Goal: Navigation & Orientation: Find specific page/section

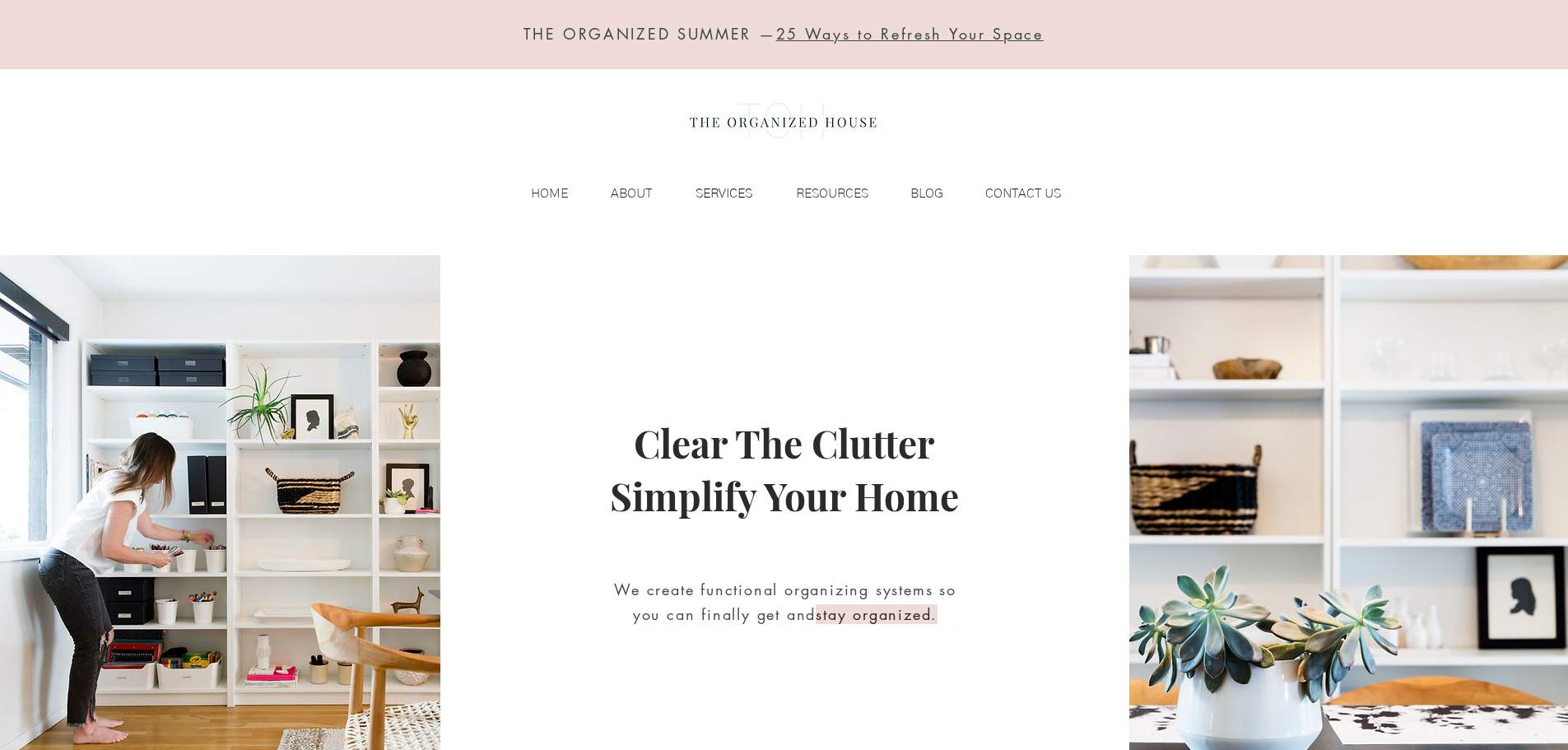
click at [741, 202] on p "SERVICES" at bounding box center [723, 193] width 73 height 25
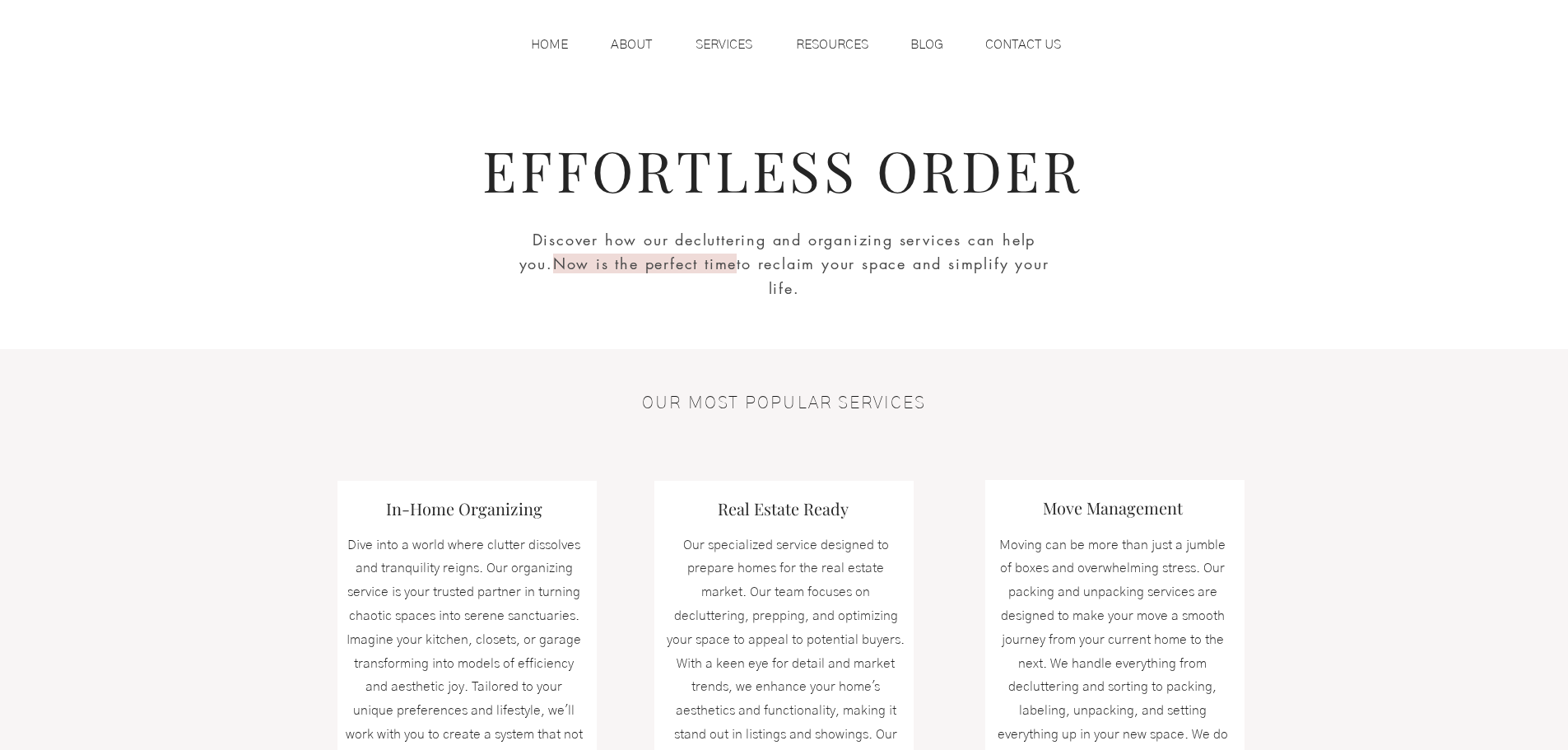
scroll to position [76, 0]
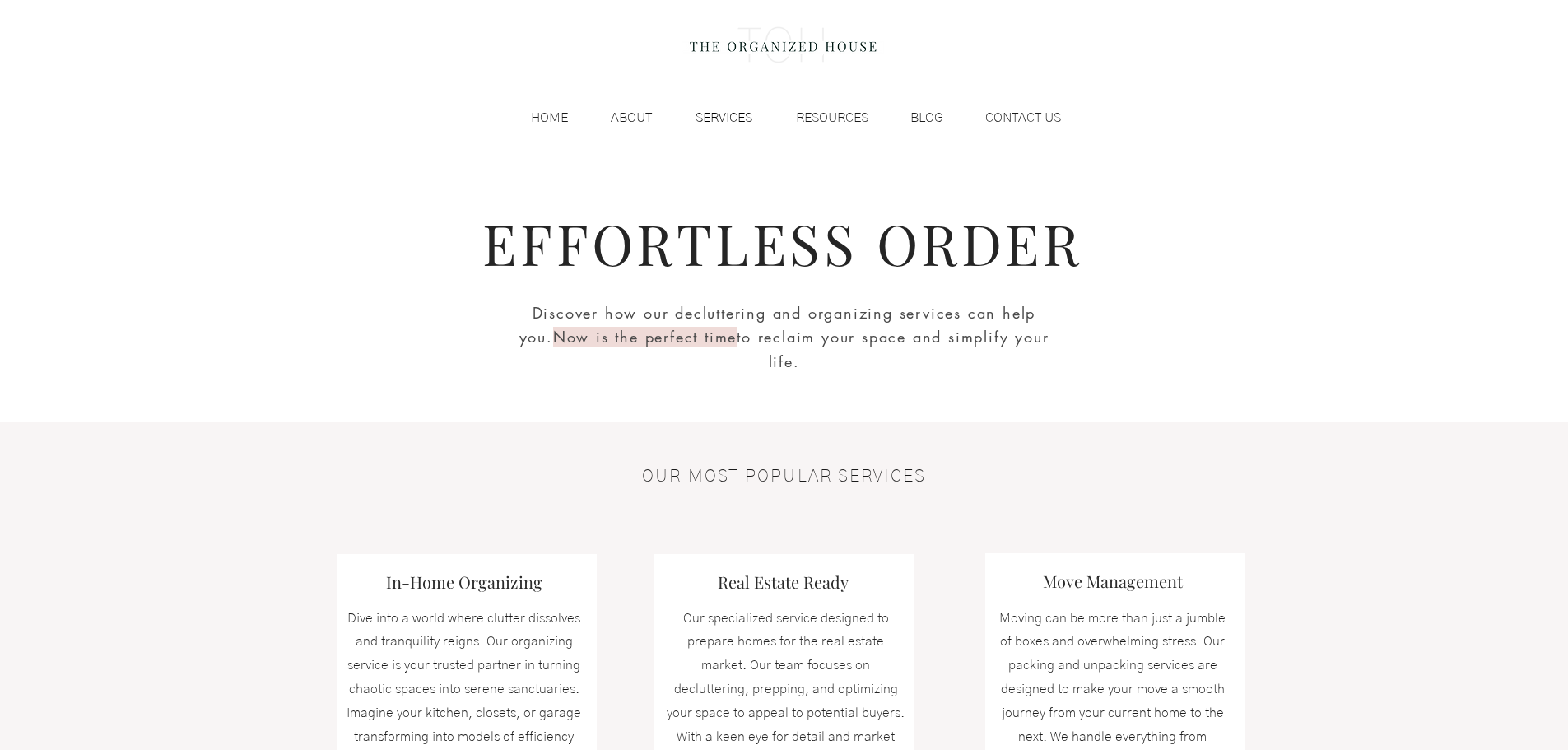
click at [737, 116] on p "SERVICES" at bounding box center [723, 118] width 73 height 25
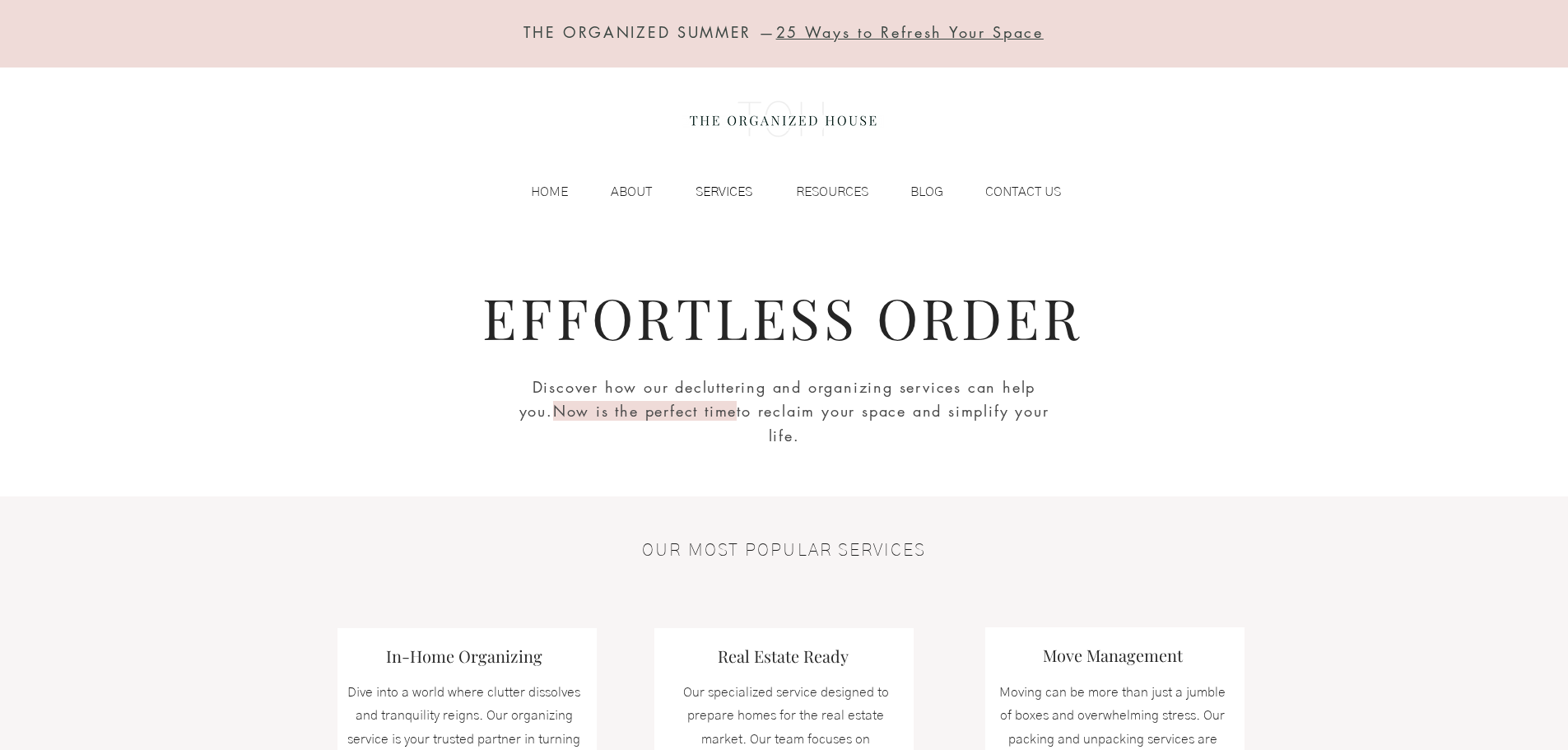
scroll to position [0, 0]
click at [845, 184] on p "RESOURCES" at bounding box center [832, 193] width 89 height 25
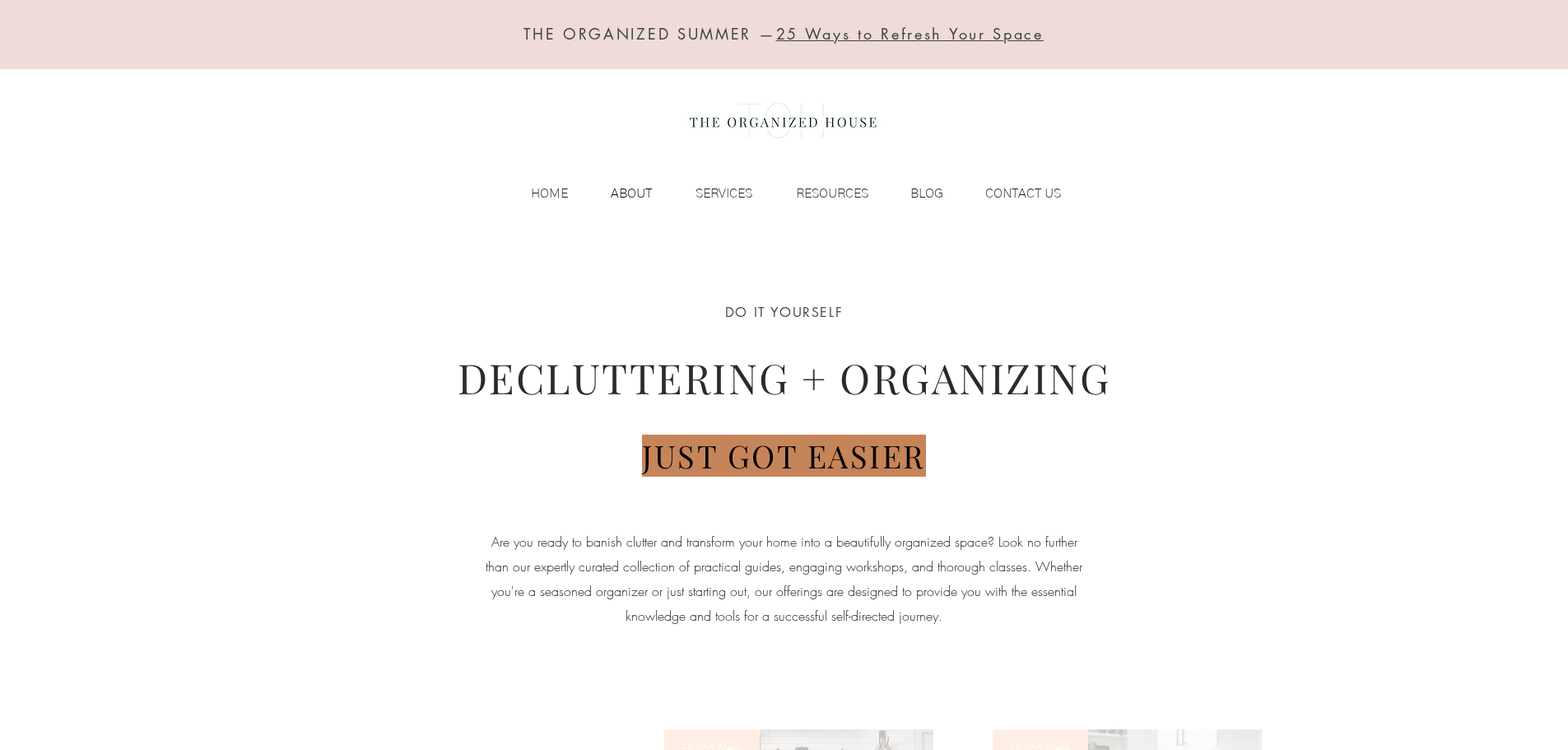
click at [638, 187] on p "ABOUT" at bounding box center [631, 193] width 58 height 25
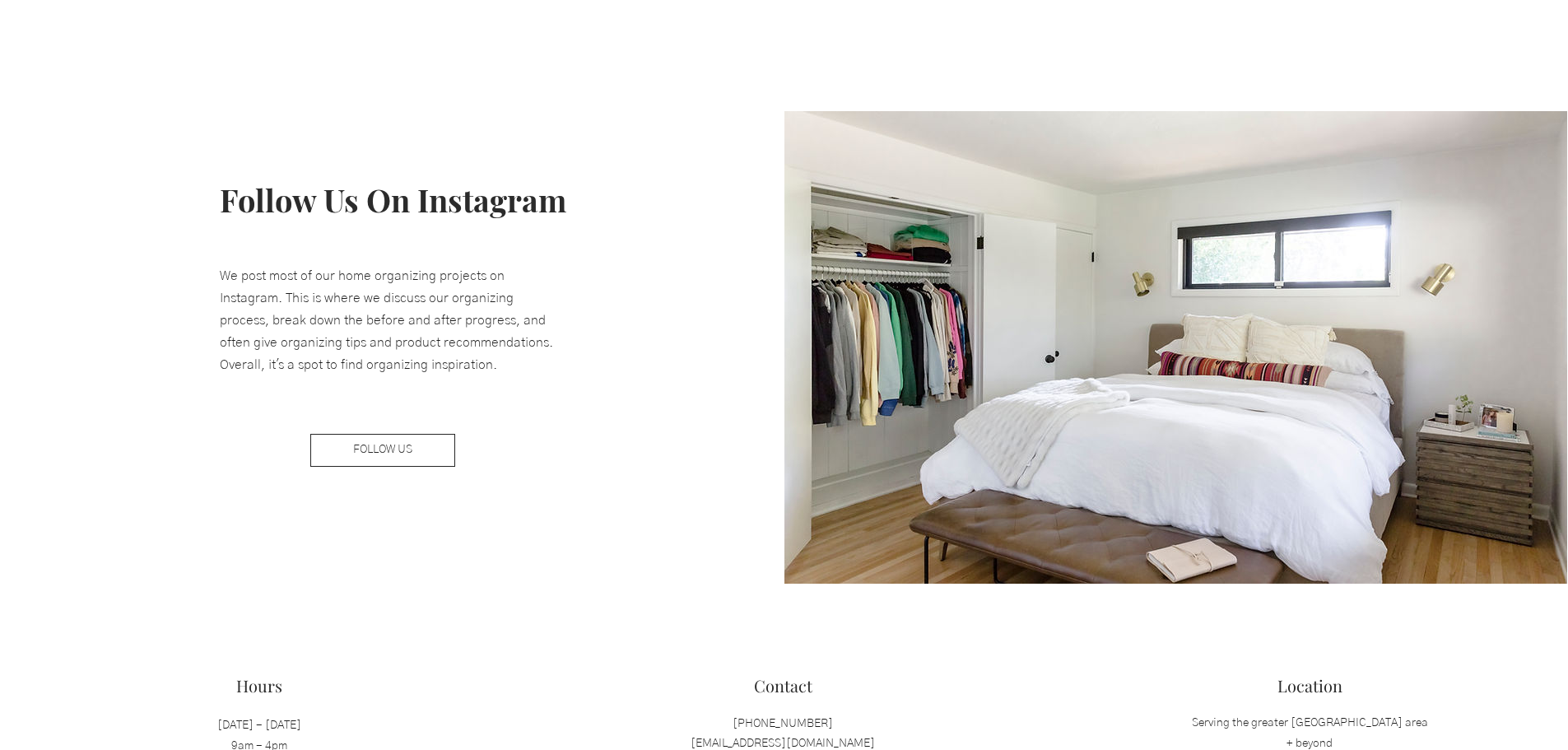
scroll to position [2488, 0]
